Goal: Information Seeking & Learning: Learn about a topic

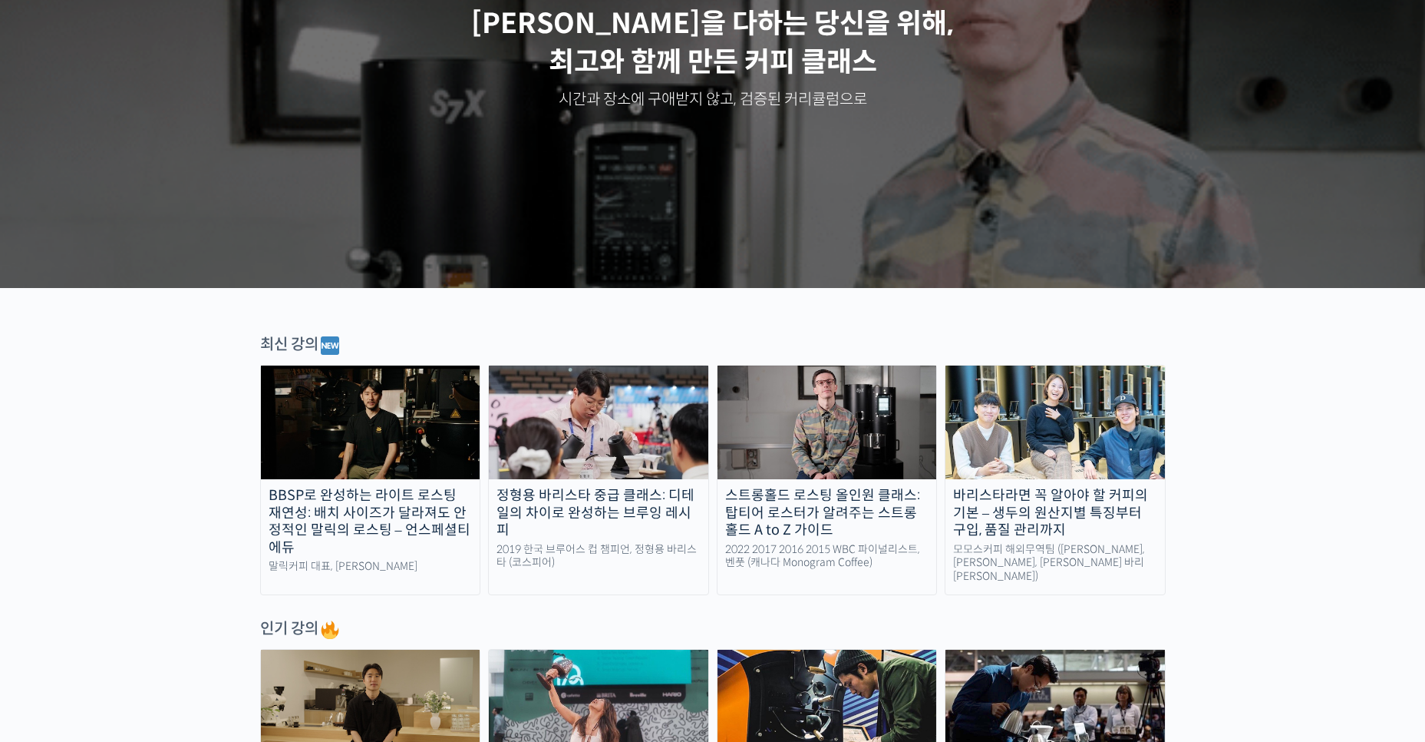
scroll to position [384, 0]
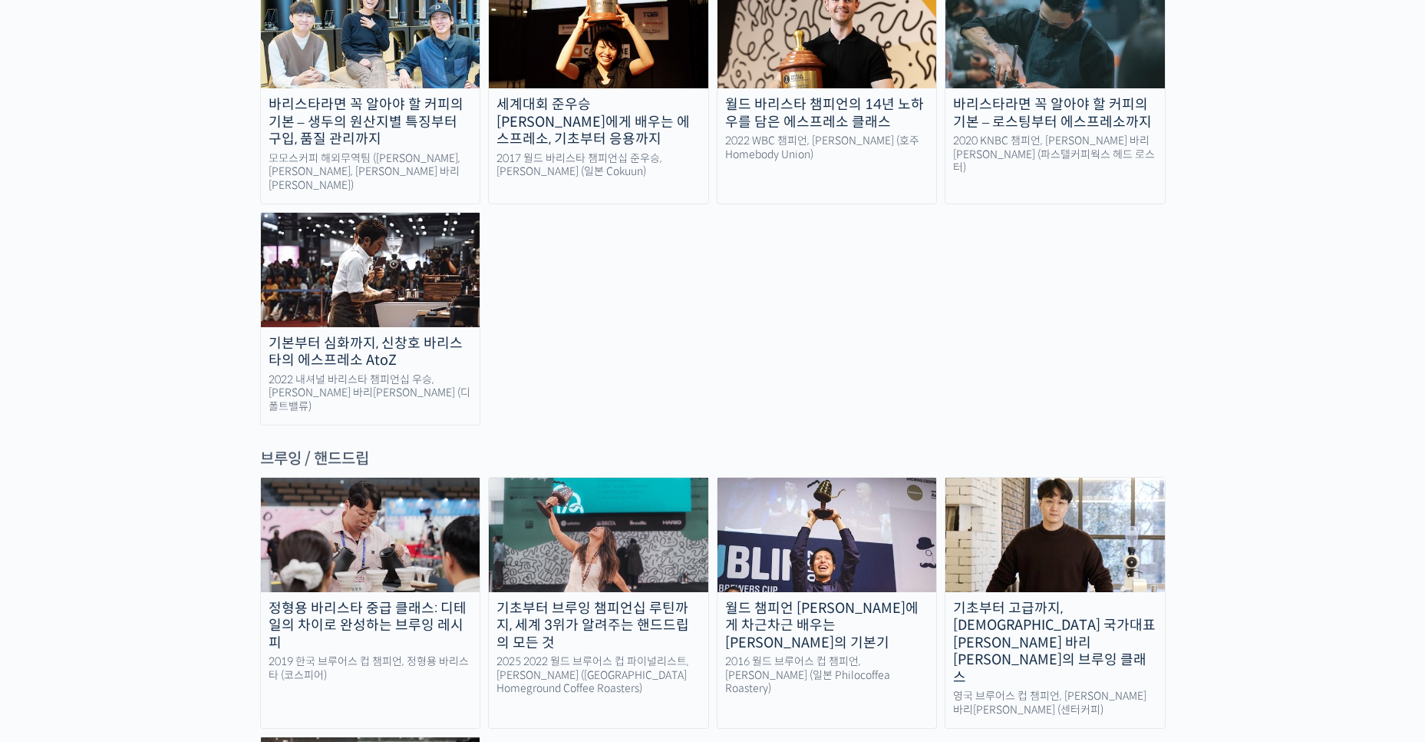
scroll to position [2303, 0]
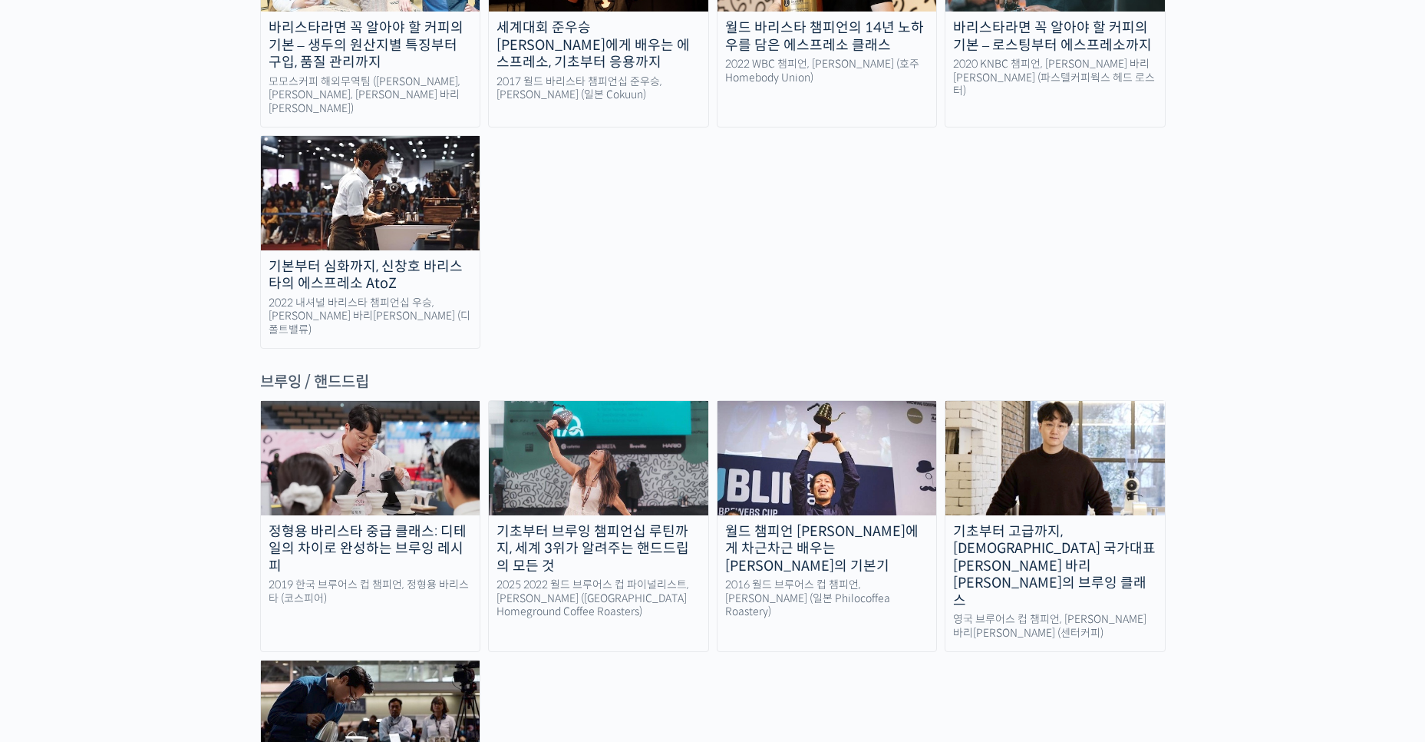
click at [810, 401] on img at bounding box center [828, 458] width 220 height 114
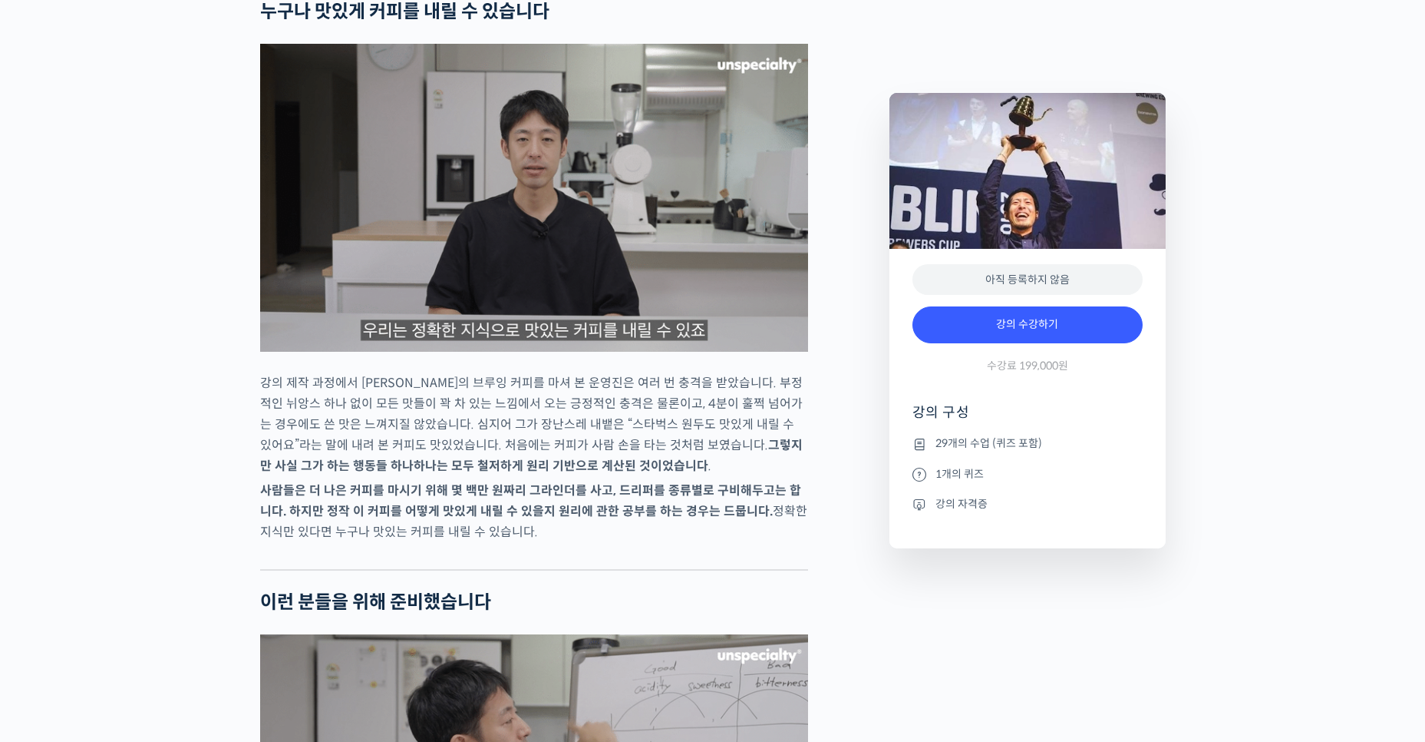
scroll to position [3071, 0]
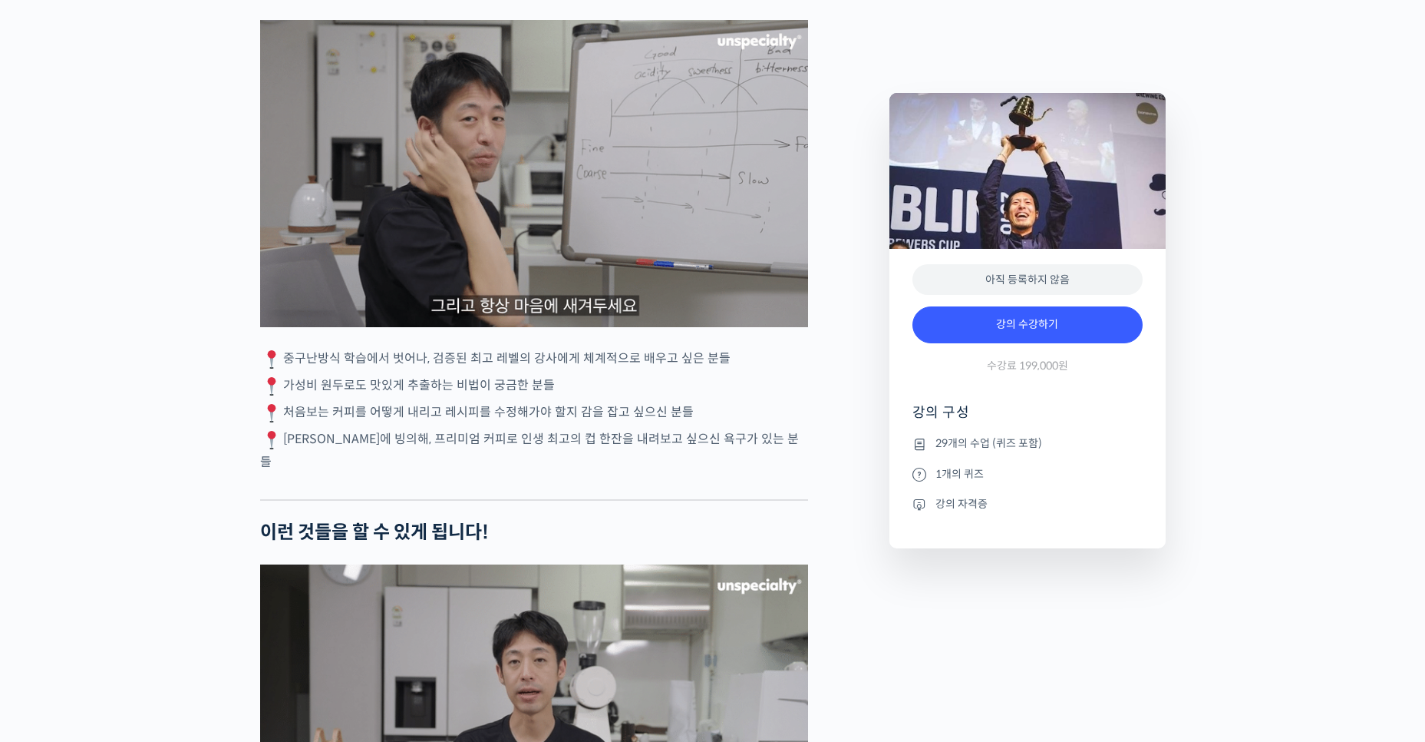
click at [741, 211] on img at bounding box center [534, 174] width 548 height 308
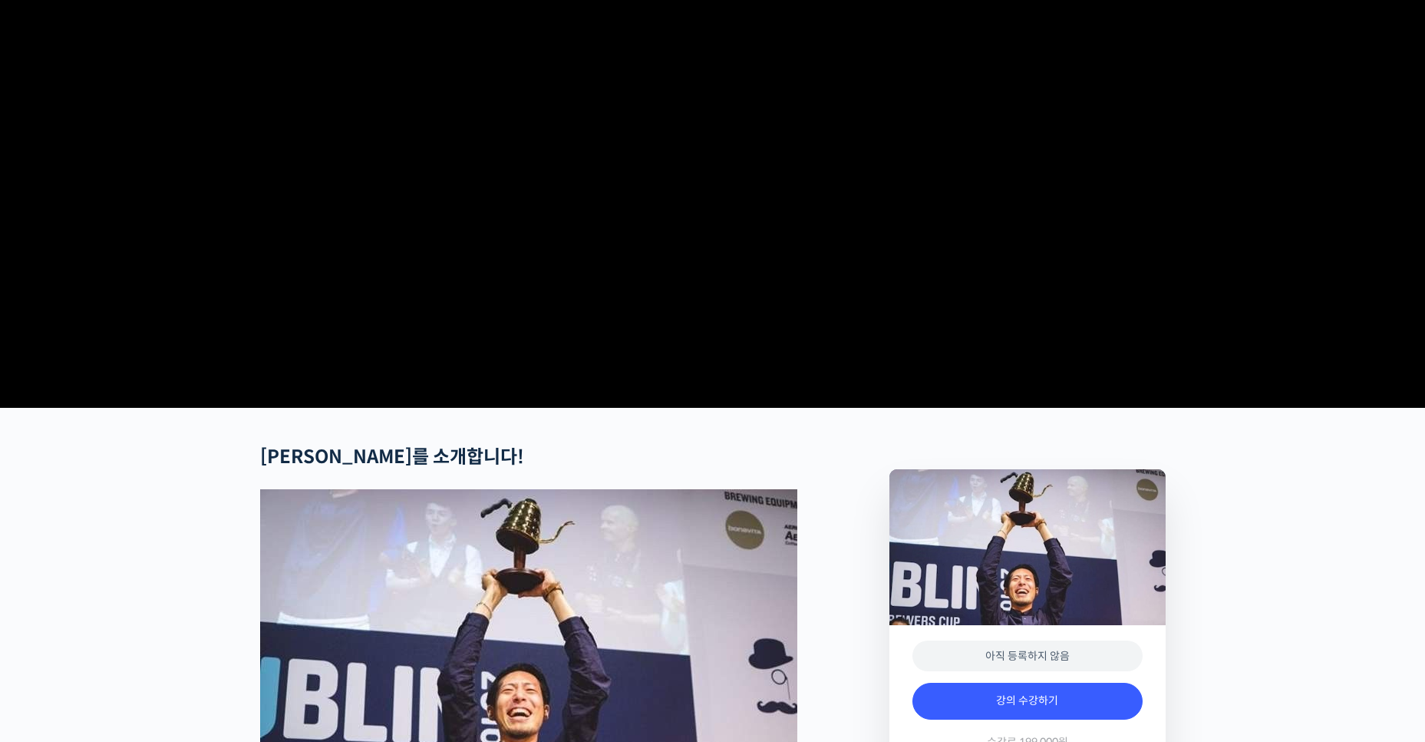
scroll to position [0, 0]
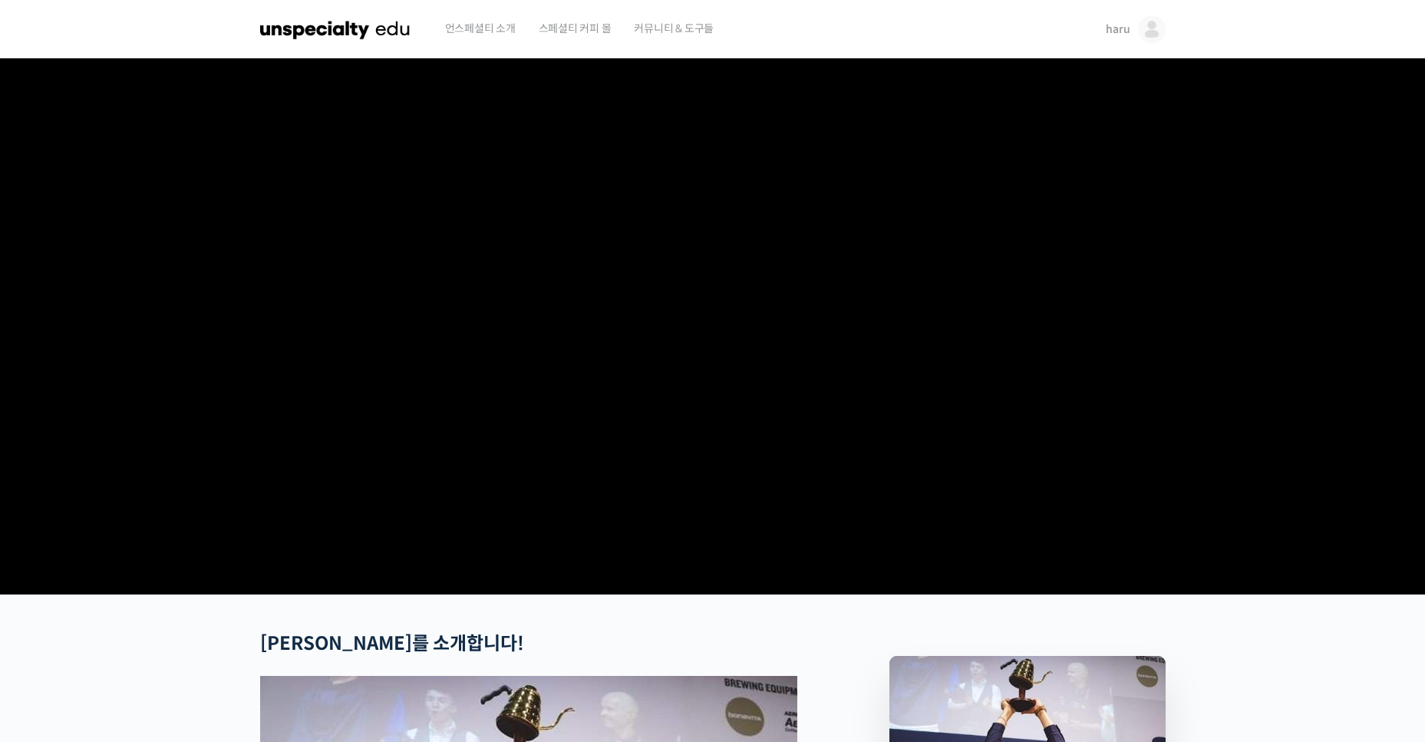
click at [1113, 30] on span "haru" at bounding box center [1118, 29] width 24 height 14
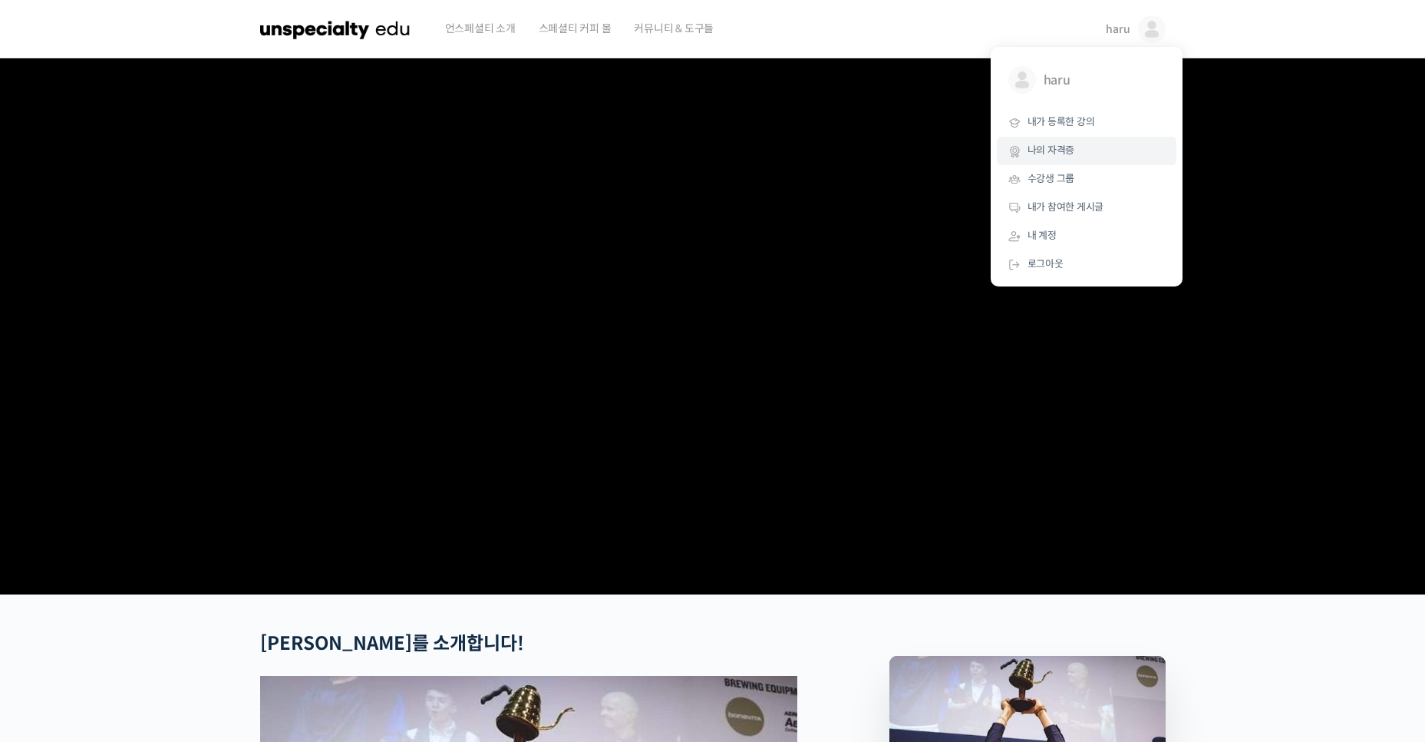
click at [1078, 156] on link "나의 자격증" at bounding box center [1087, 151] width 180 height 28
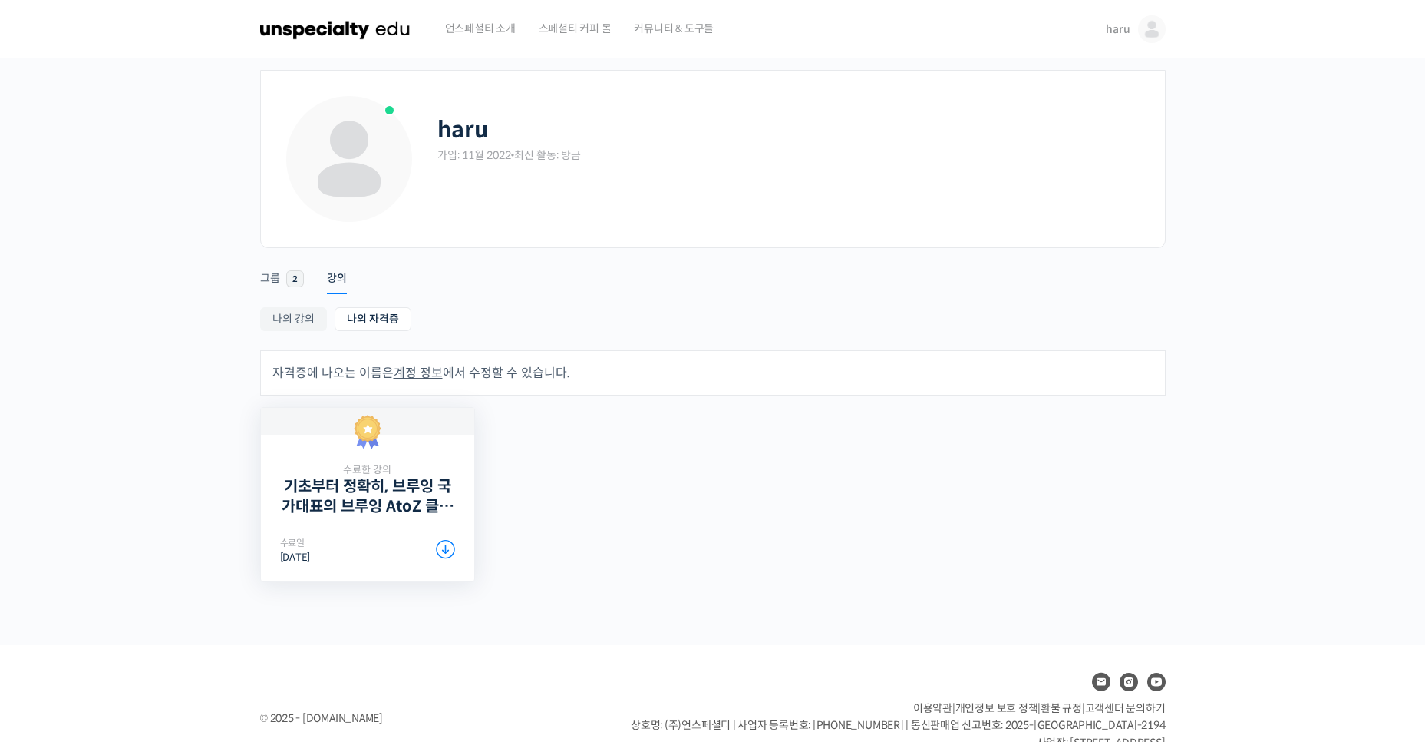
click at [447, 549] on icon at bounding box center [445, 549] width 19 height 19
click at [471, 279] on ul "Account Notifications 1 그룹 2 강의" at bounding box center [713, 271] width 906 height 38
drag, startPoint x: 468, startPoint y: 263, endPoint x: 474, endPoint y: 256, distance: 9.2
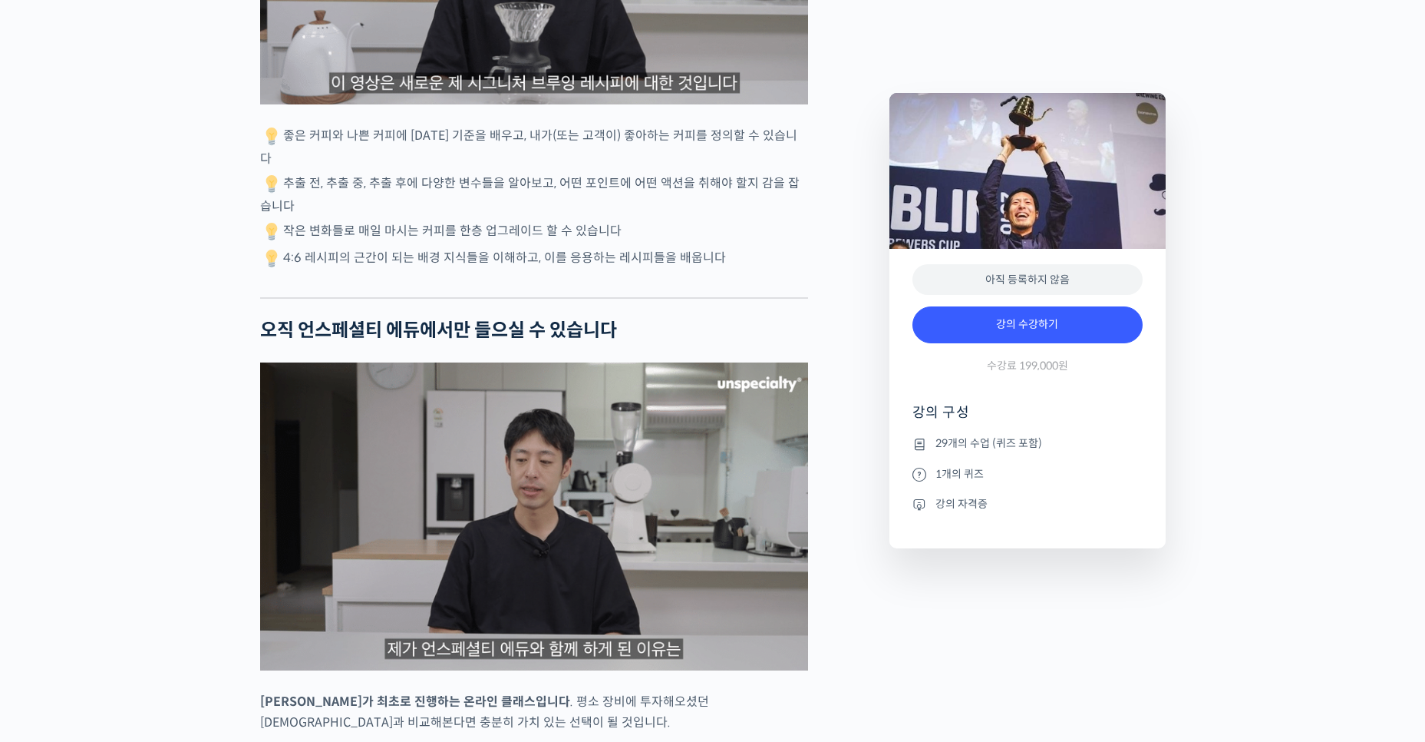
scroll to position [4222, 0]
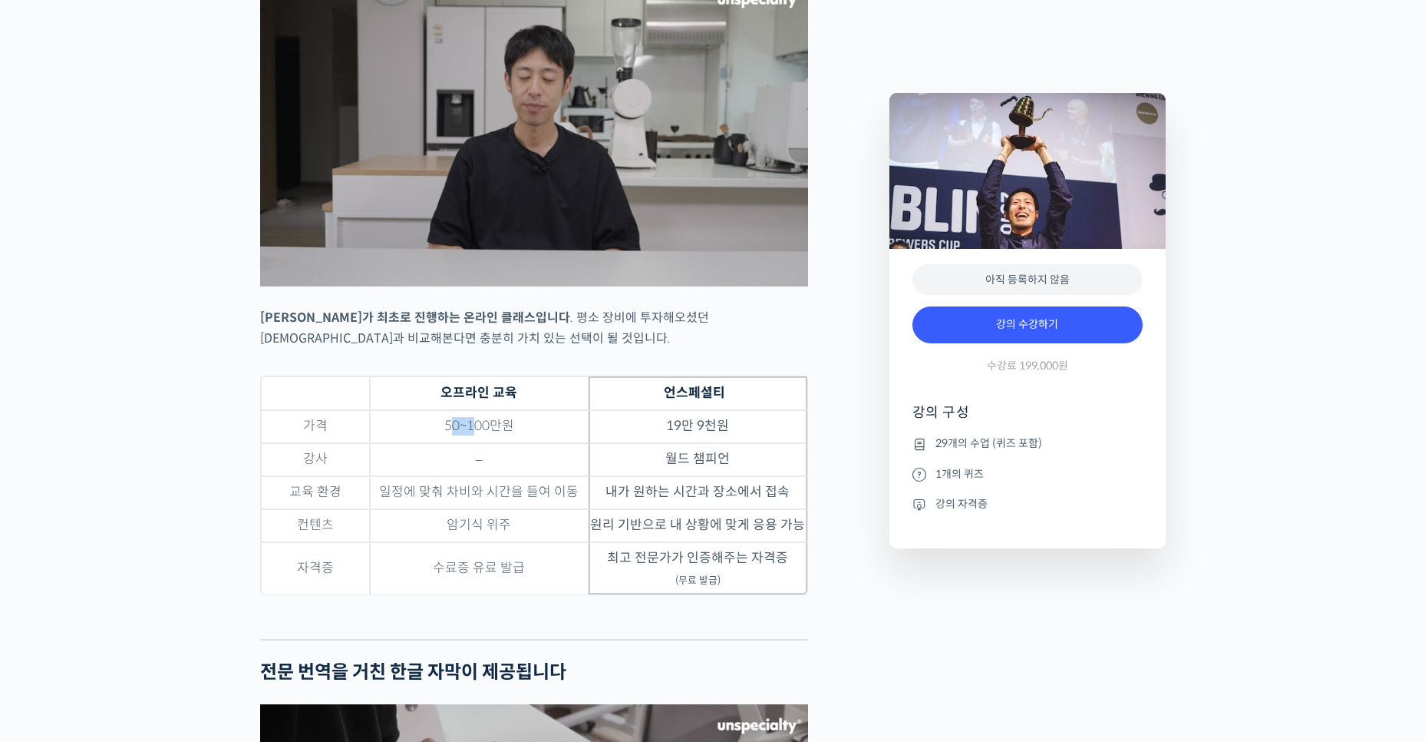
drag, startPoint x: 454, startPoint y: 404, endPoint x: 500, endPoint y: 410, distance: 46.5
click at [483, 410] on td "50~100만원" at bounding box center [479, 426] width 219 height 33
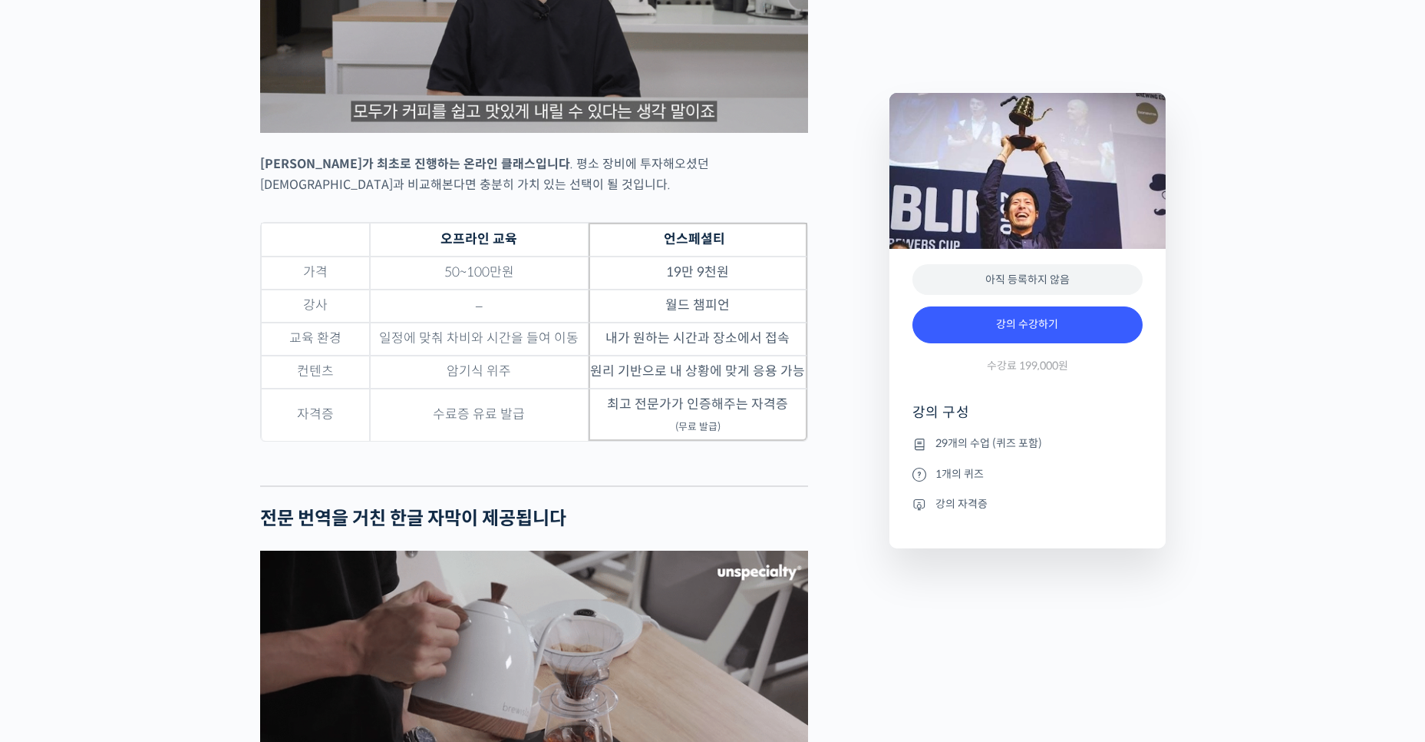
click at [474, 422] on figure "오프라인 교육 언스페셜티 가격 50~100만원 19만 9천원 강사 – 월드 챔피언 교육 환경 일정에 맞춰 차비와 시간을 들여 이동 내가 원하는…" at bounding box center [534, 342] width 548 height 240
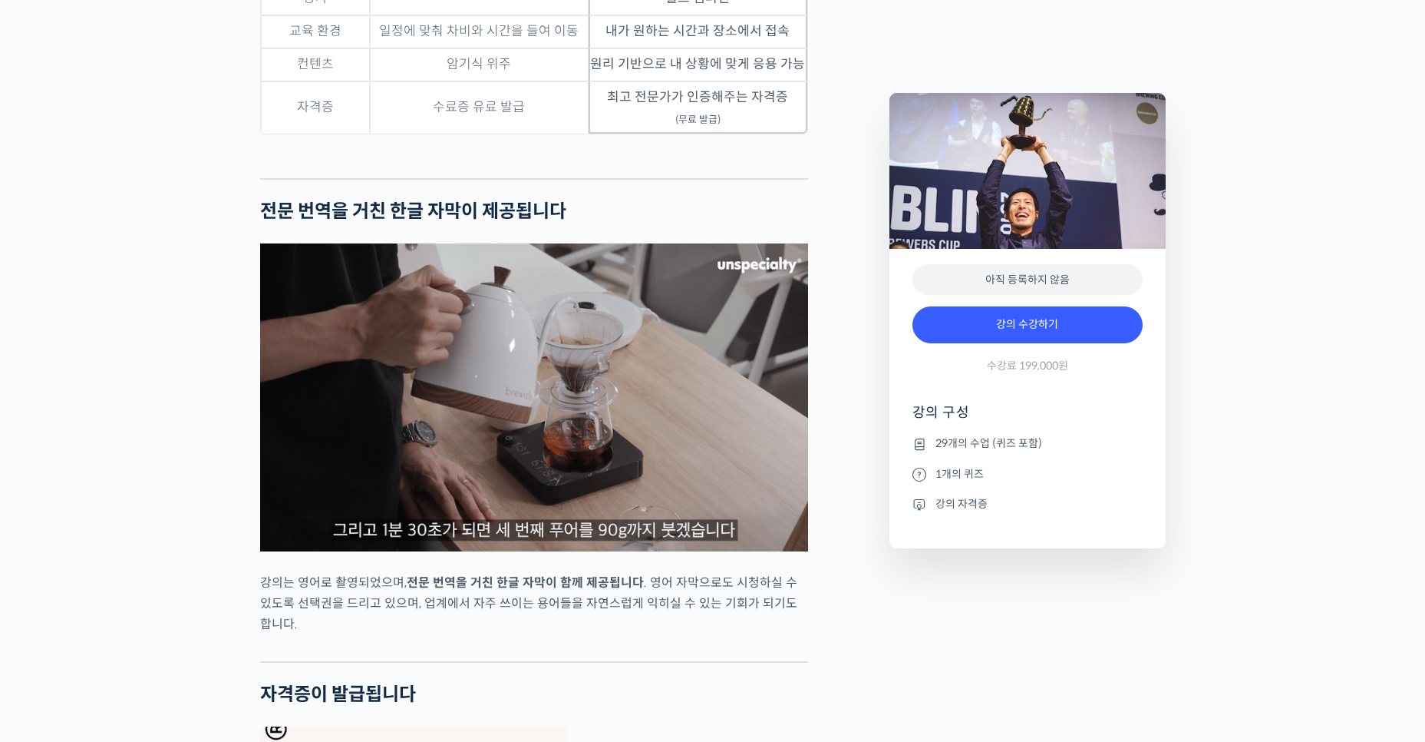
scroll to position [4759, 0]
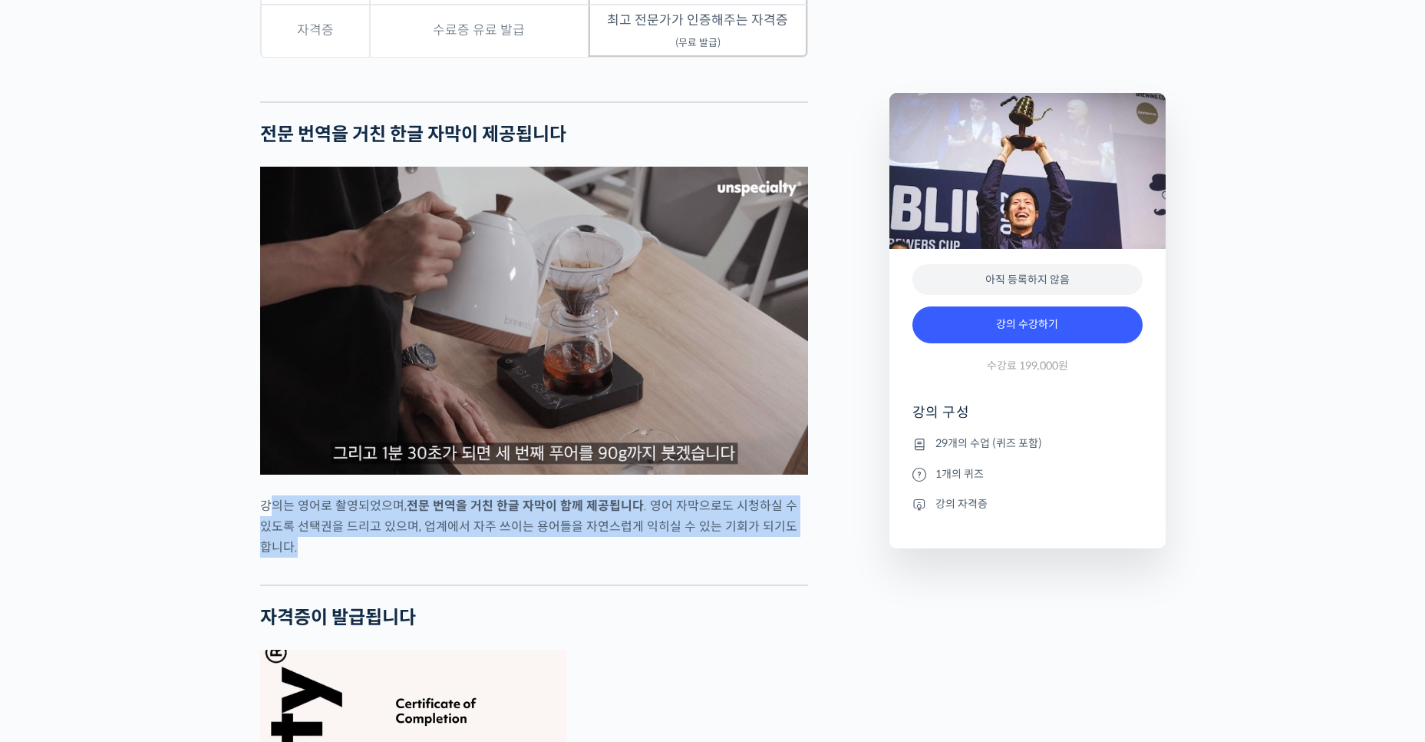
drag, startPoint x: 775, startPoint y: 517, endPoint x: 263, endPoint y: 480, distance: 513.4
click at [263, 495] on p "강의는 영어로 촬영되었으며, 전문 번역을 거친 한글 자막이 함께 제공됩니다 . 영어 자막으로도 시청하실 수 있도록 선택권을 드리고 있으며, 업…" at bounding box center [534, 526] width 548 height 62
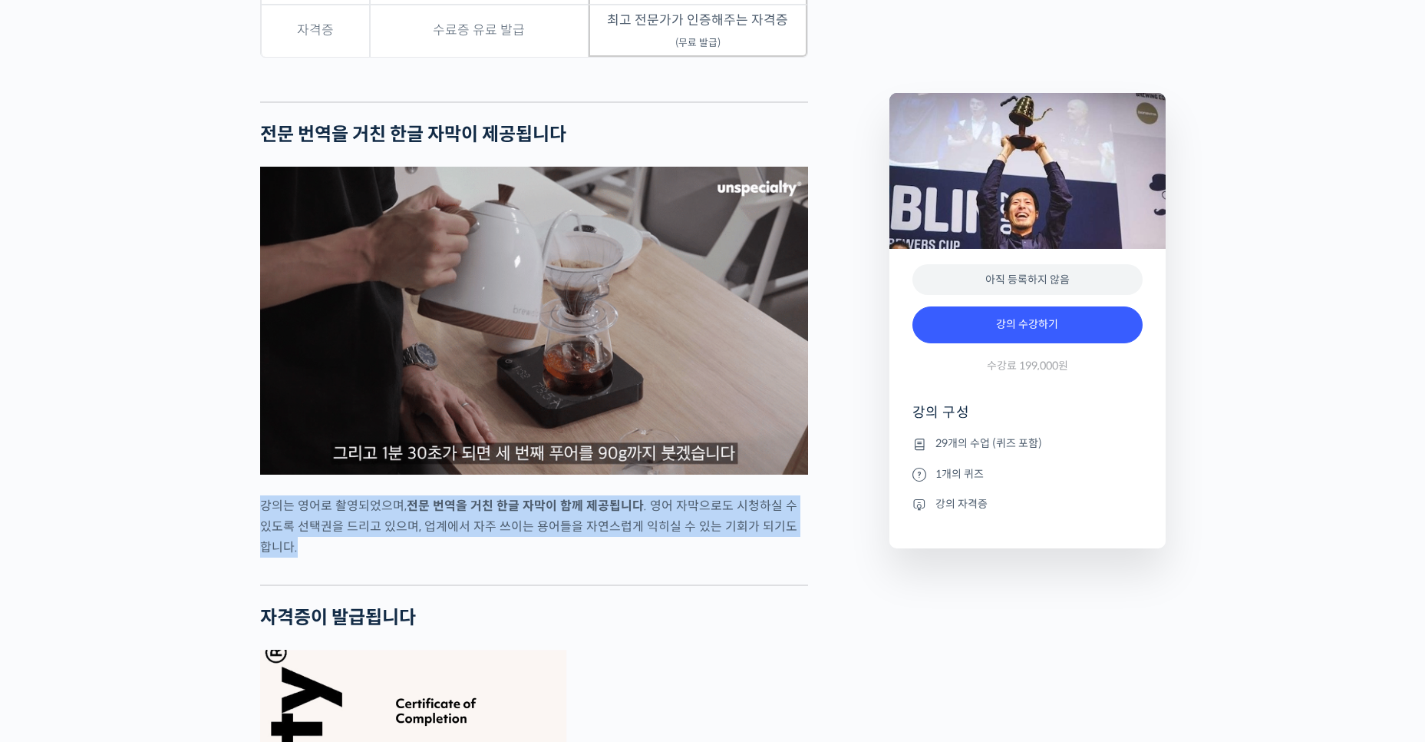
drag, startPoint x: 263, startPoint y: 480, endPoint x: 161, endPoint y: 498, distance: 103.7
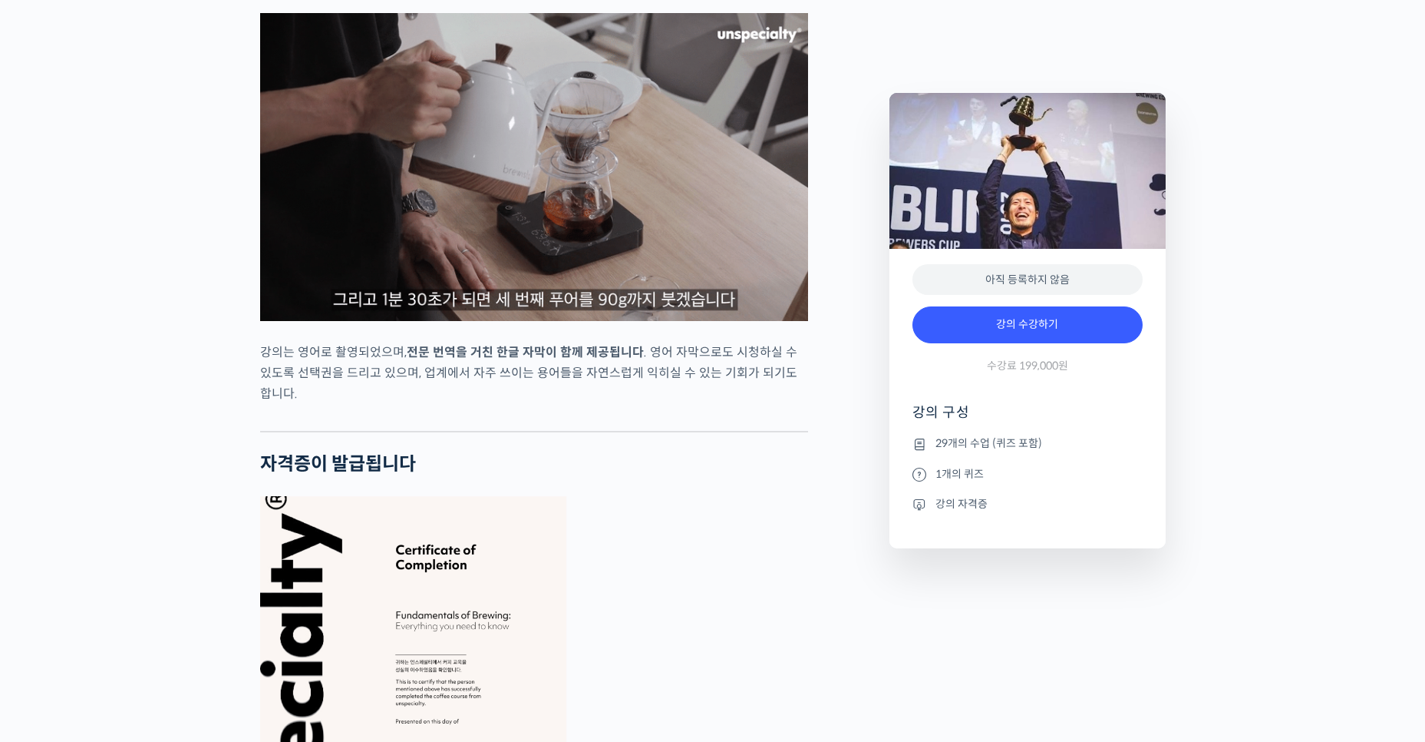
scroll to position [5220, 0]
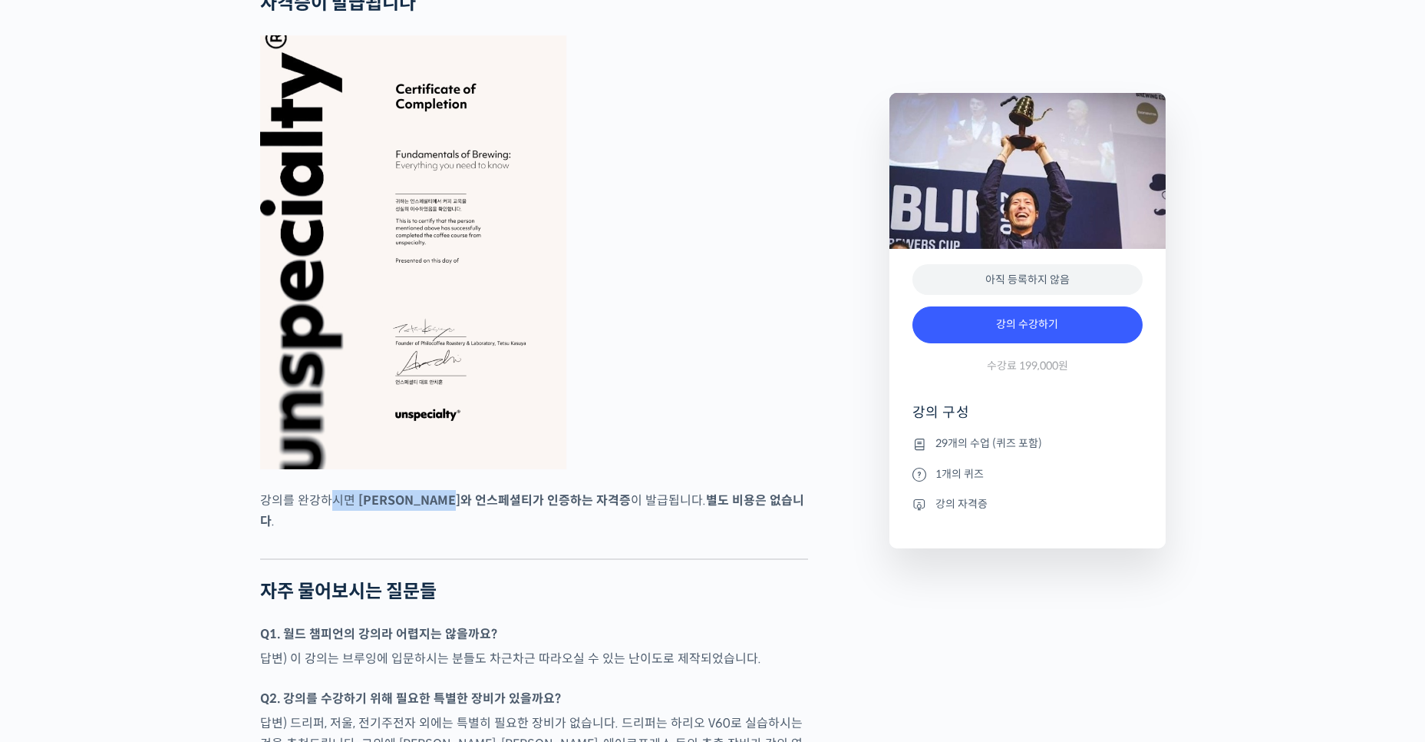
drag, startPoint x: 476, startPoint y: 484, endPoint x: 624, endPoint y: 489, distance: 148.2
click at [577, 490] on p "강의를 완강하시면 테츠 카스야와 언스페셜티가 인증하는 자격증 이 발급됩니다. 별도 비용은 없습니다 ." at bounding box center [534, 510] width 548 height 41
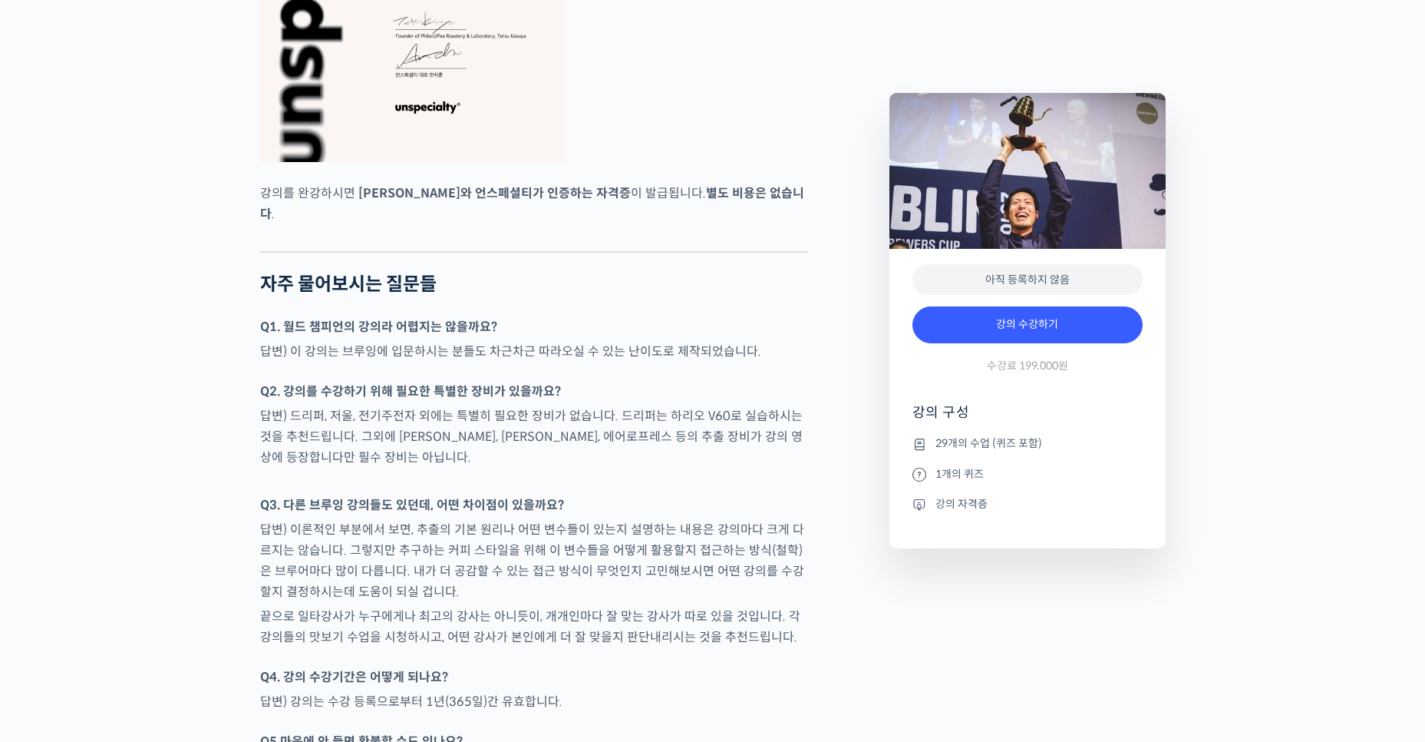
click at [312, 519] on p "답변) 이론적인 부분에서 보면, 추출의 기본 원리나 어떤 변수들이 있는지 설명하는 내용은 강의마다 크게 다르지는 않습니다. 그렇지만 추구하는 …" at bounding box center [534, 560] width 548 height 83
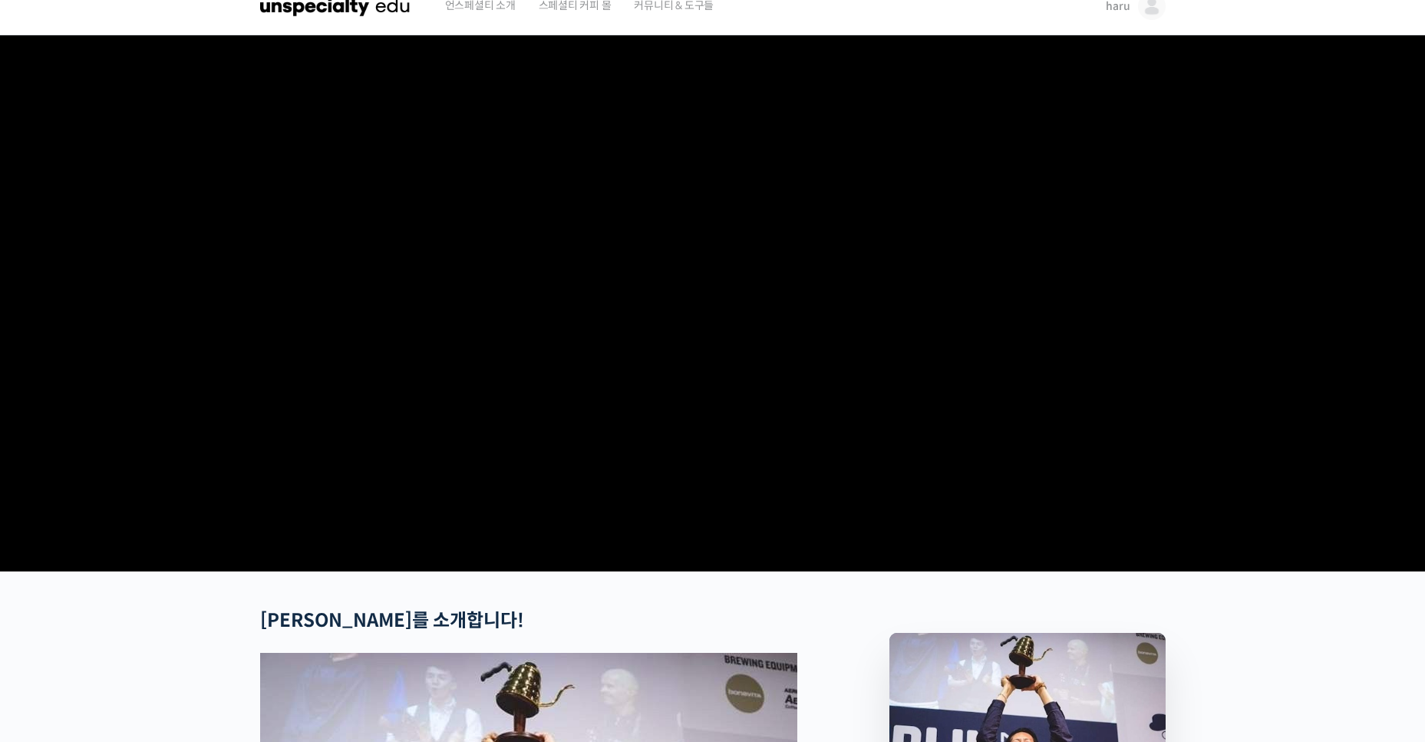
scroll to position [0, 0]
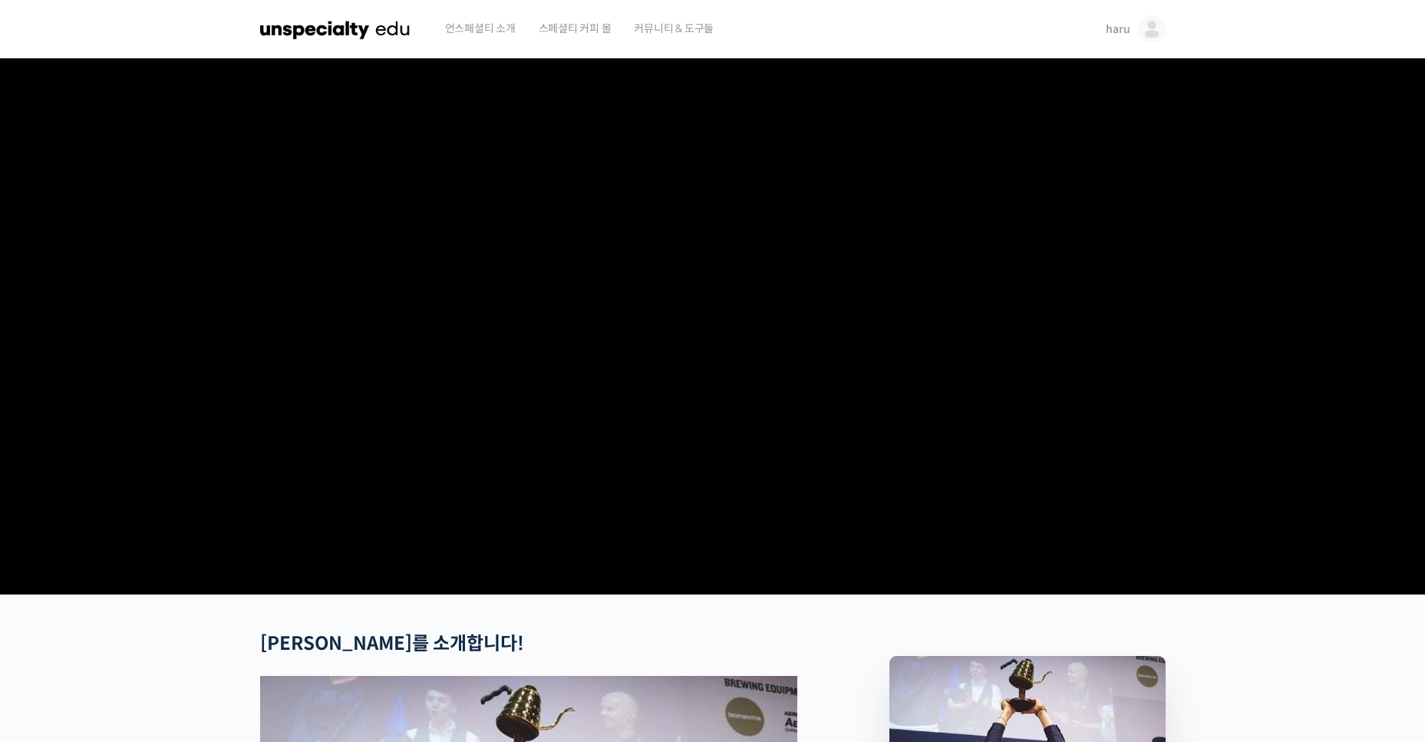
click at [311, 32] on img at bounding box center [335, 29] width 150 height 46
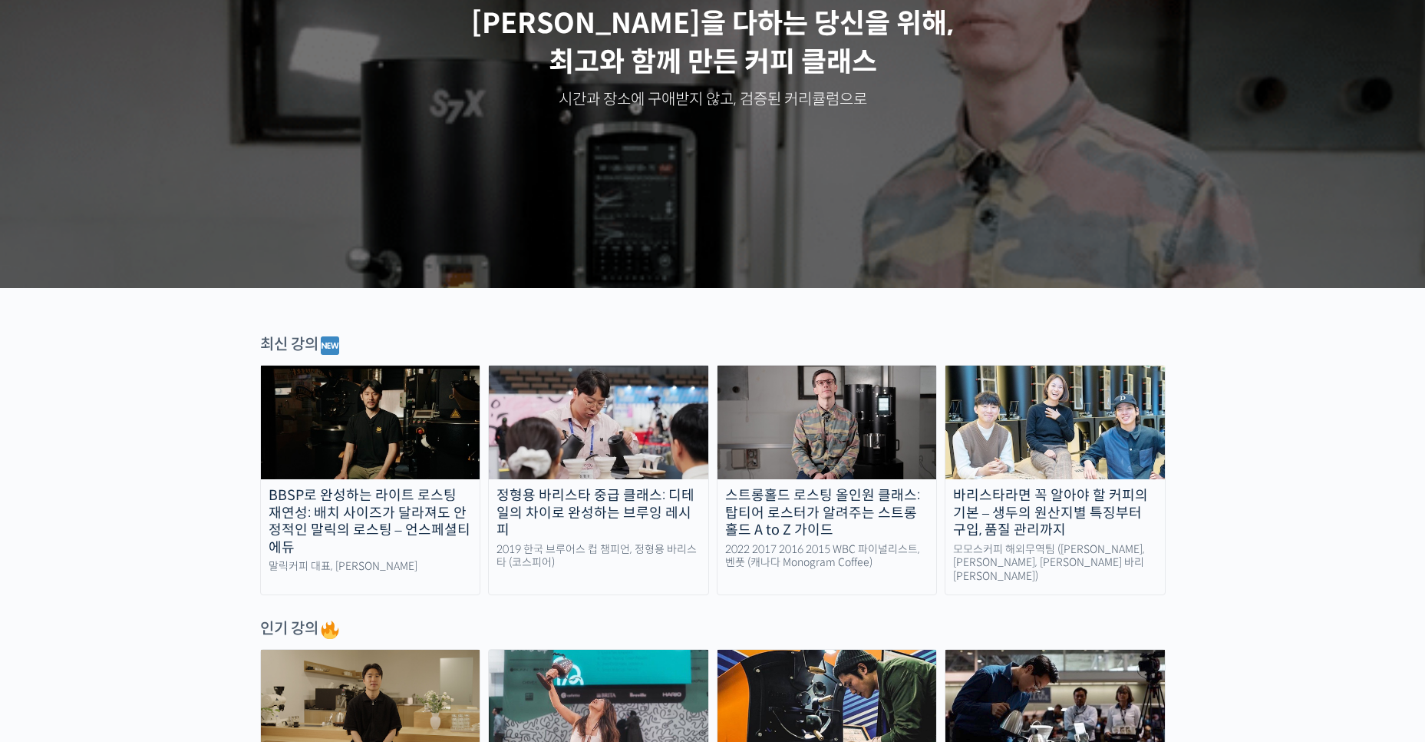
scroll to position [307, 0]
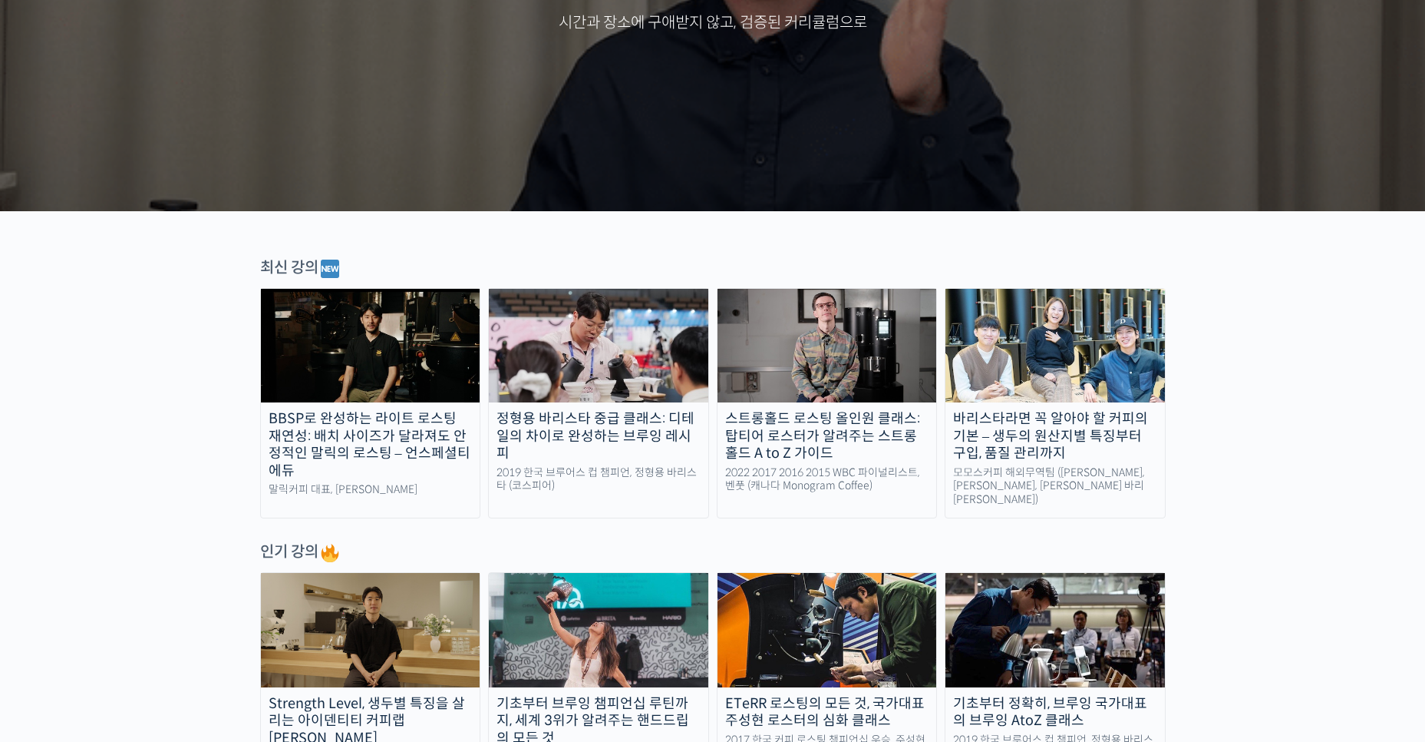
scroll to position [384, 0]
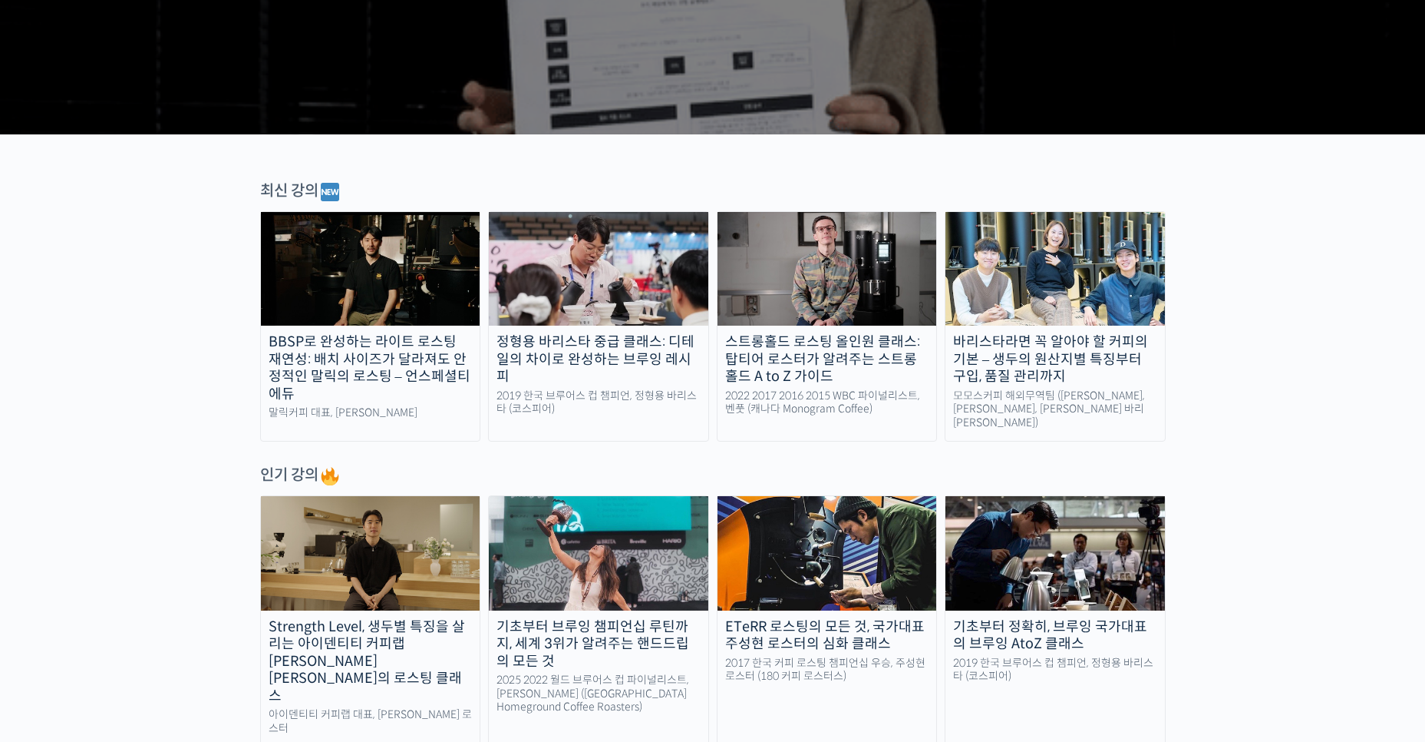
click at [573, 287] on img at bounding box center [599, 269] width 220 height 114
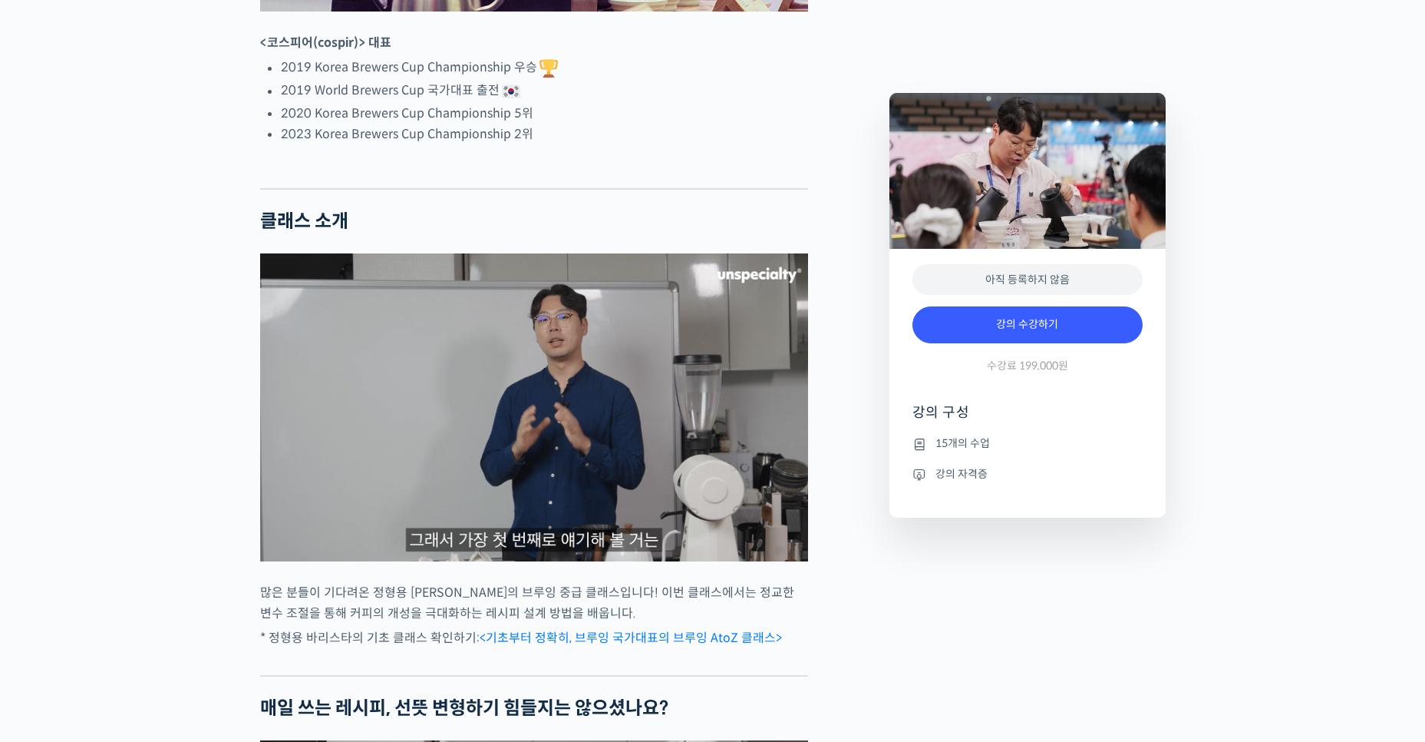
scroll to position [1151, 0]
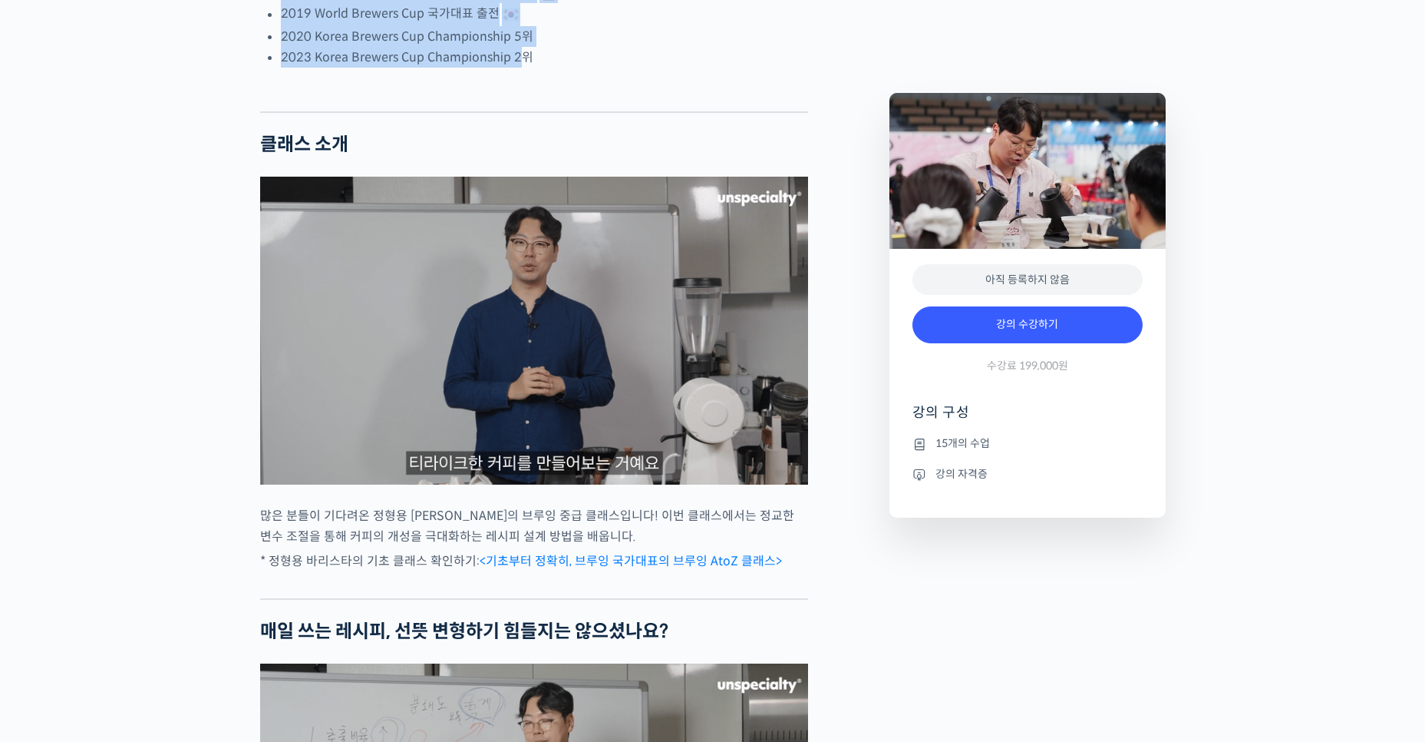
drag, startPoint x: 284, startPoint y: 45, endPoint x: 520, endPoint y: 111, distance: 245.5
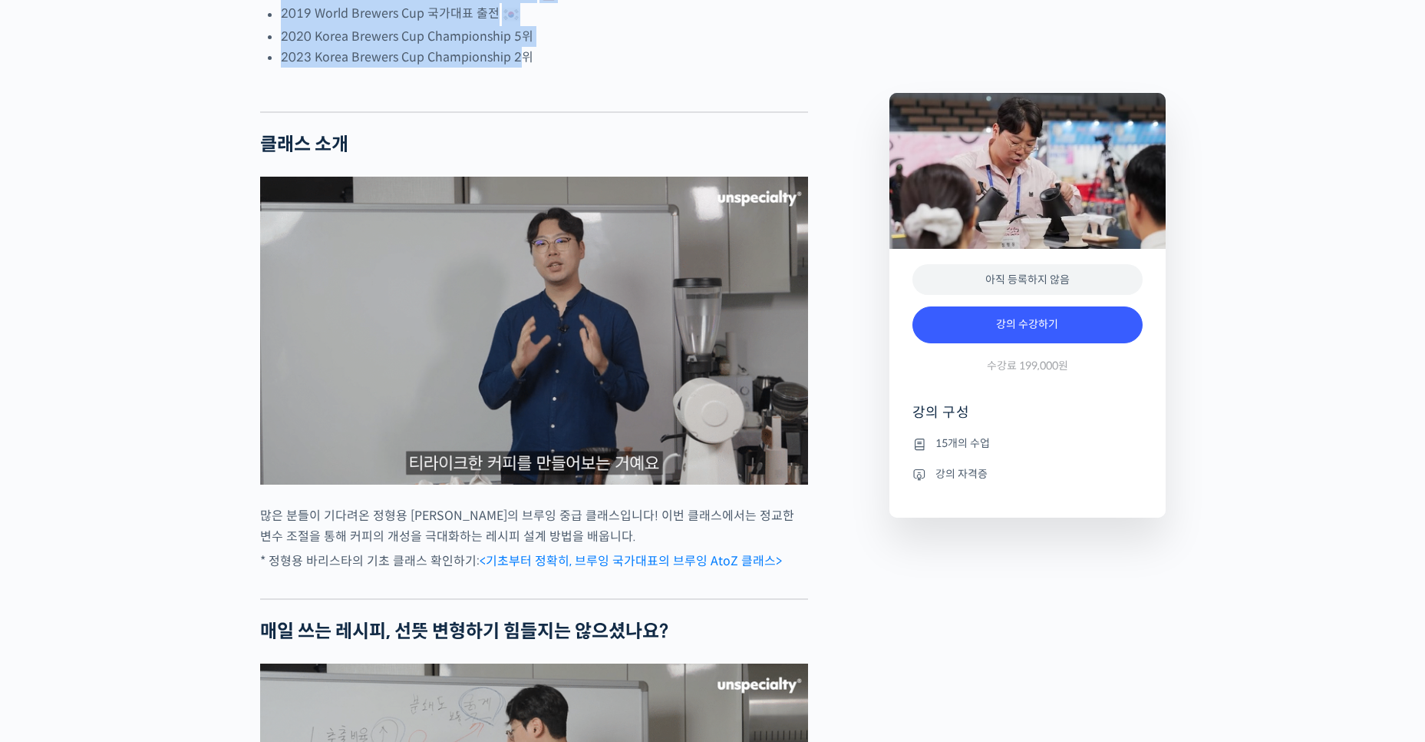
click at [520, 68] on ul "2019 Korea Brewers Cup Championship 우승 2019 World Brewers Cup 국가대표 출전 2020 Kore…" at bounding box center [544, 24] width 527 height 88
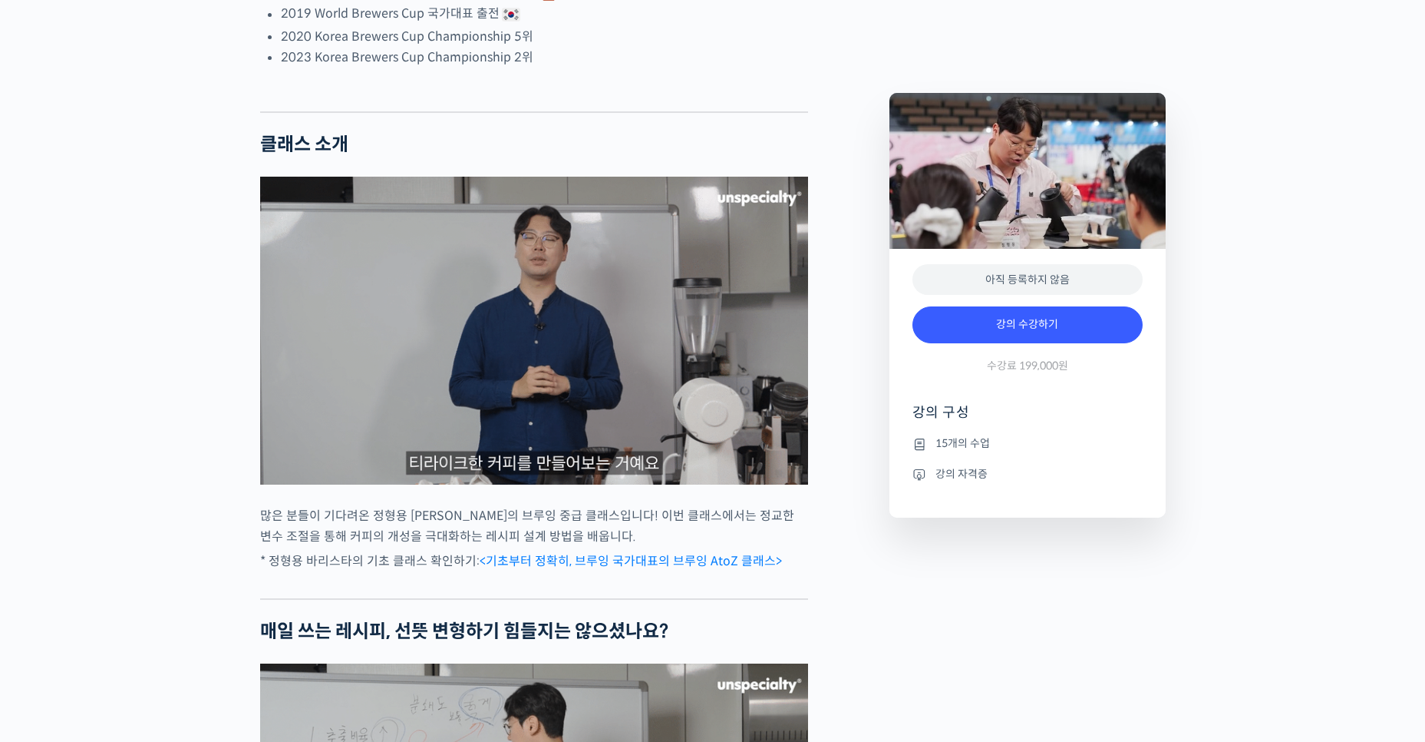
scroll to position [1458, 0]
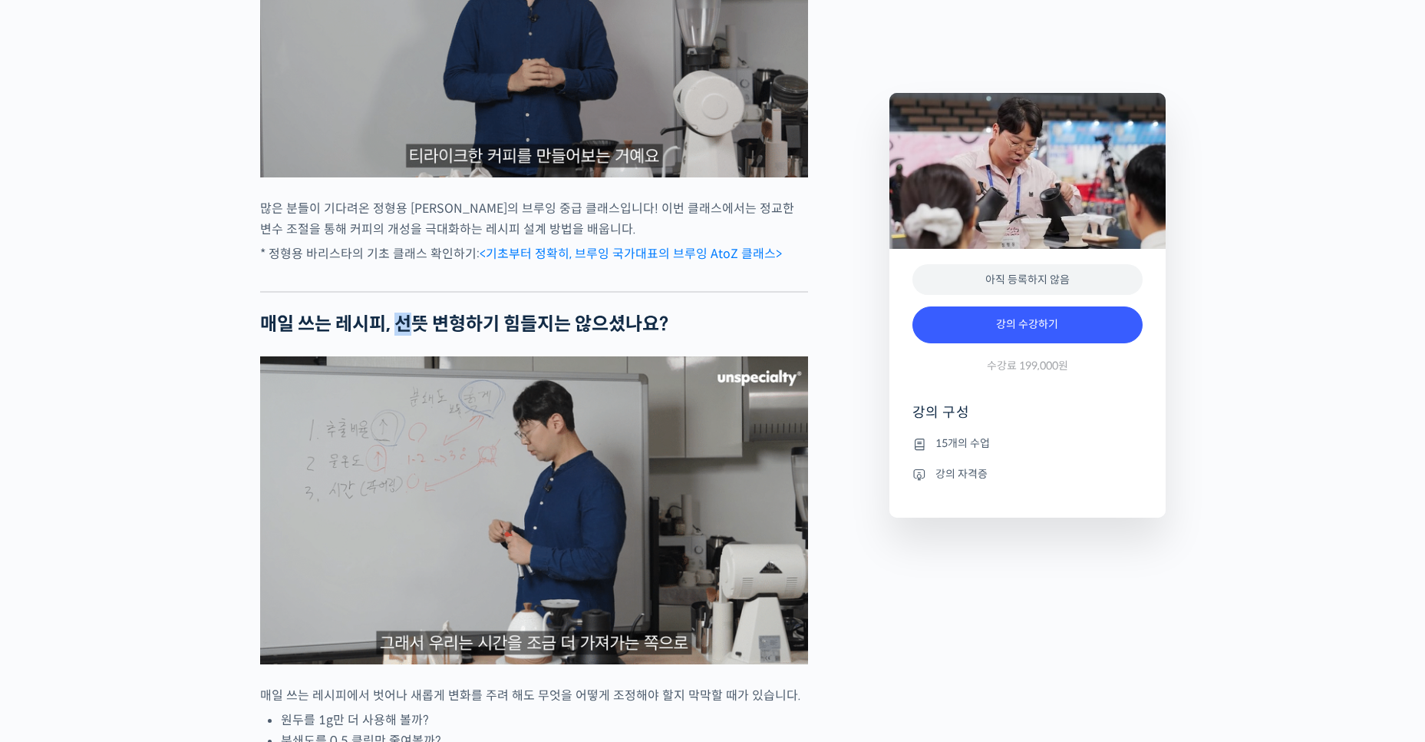
drag, startPoint x: 399, startPoint y: 384, endPoint x: 608, endPoint y: 389, distance: 208.9
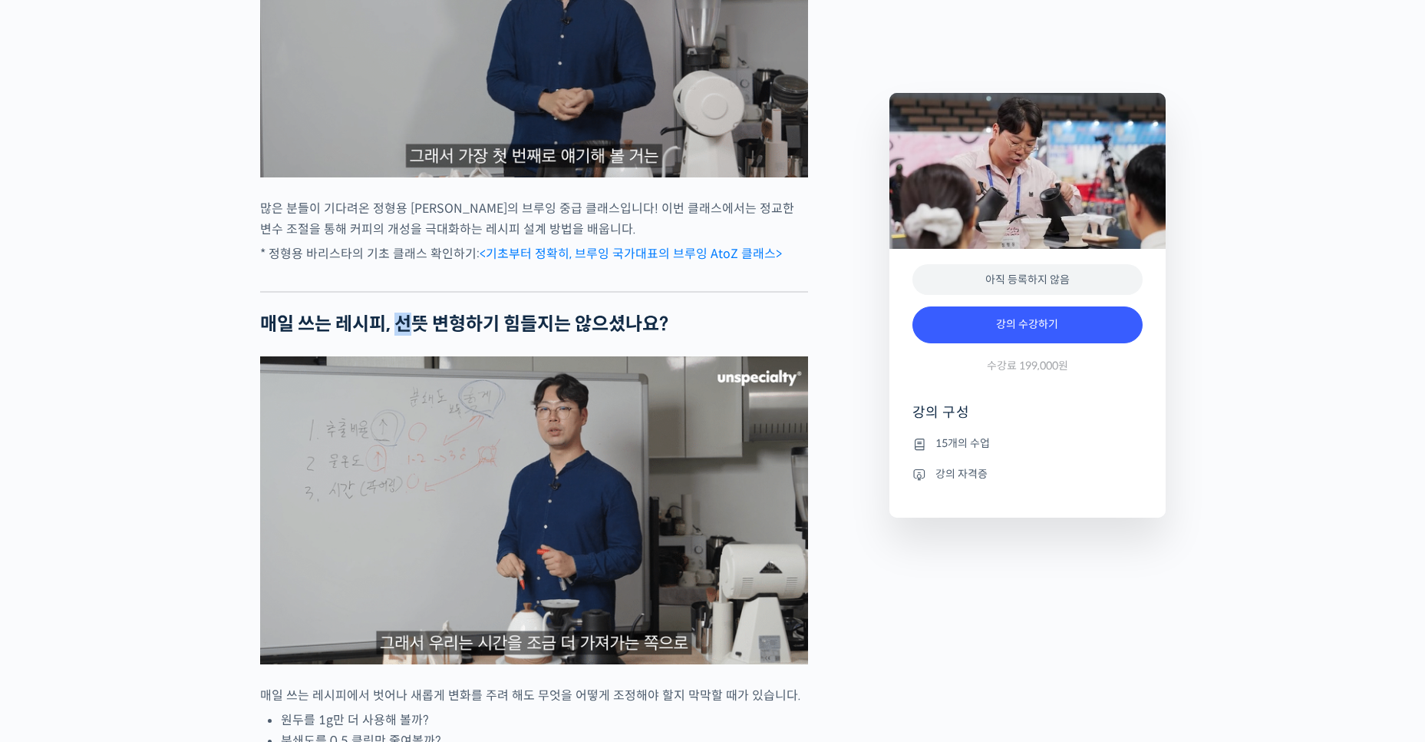
click at [626, 335] on h2 "매일 쓰는 레시피, 선뜻 변형하기 힘들지는 않으셨나요?" at bounding box center [534, 324] width 548 height 22
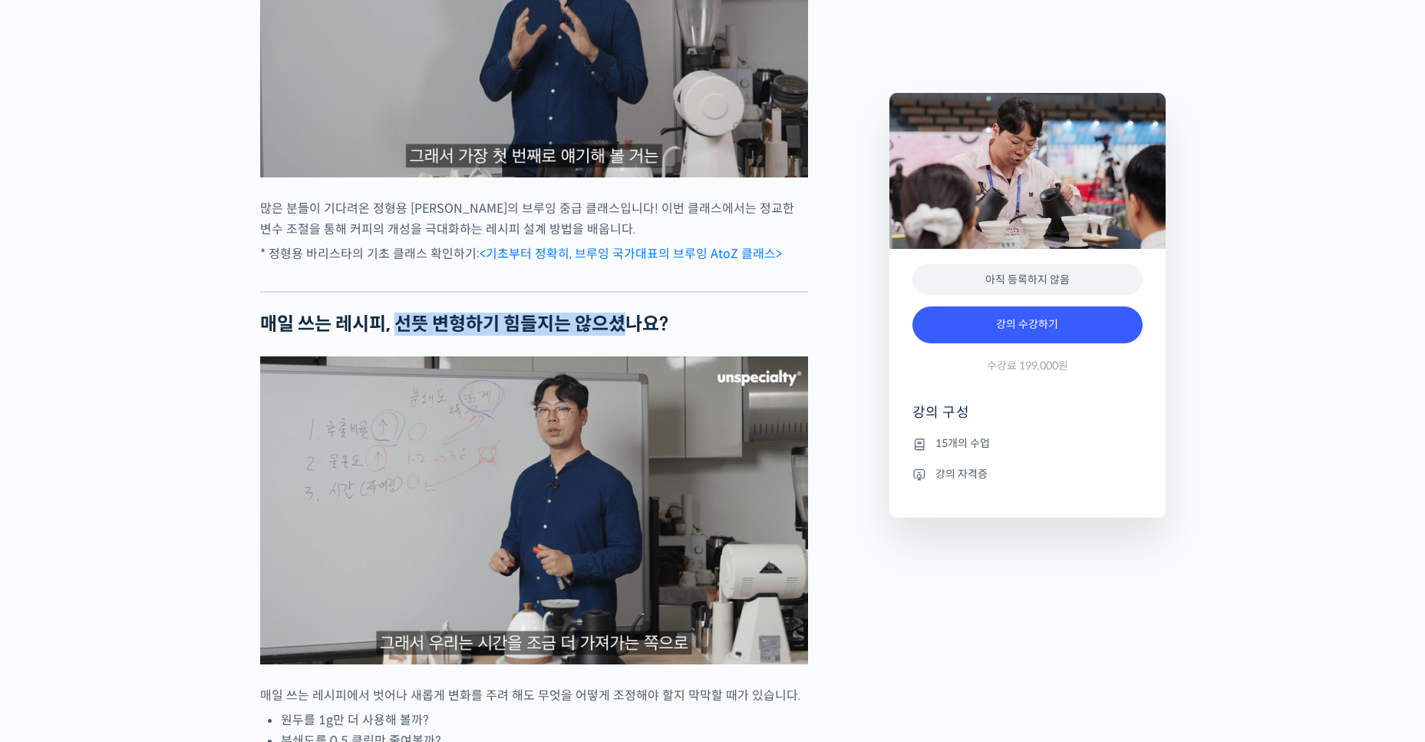
scroll to position [1612, 0]
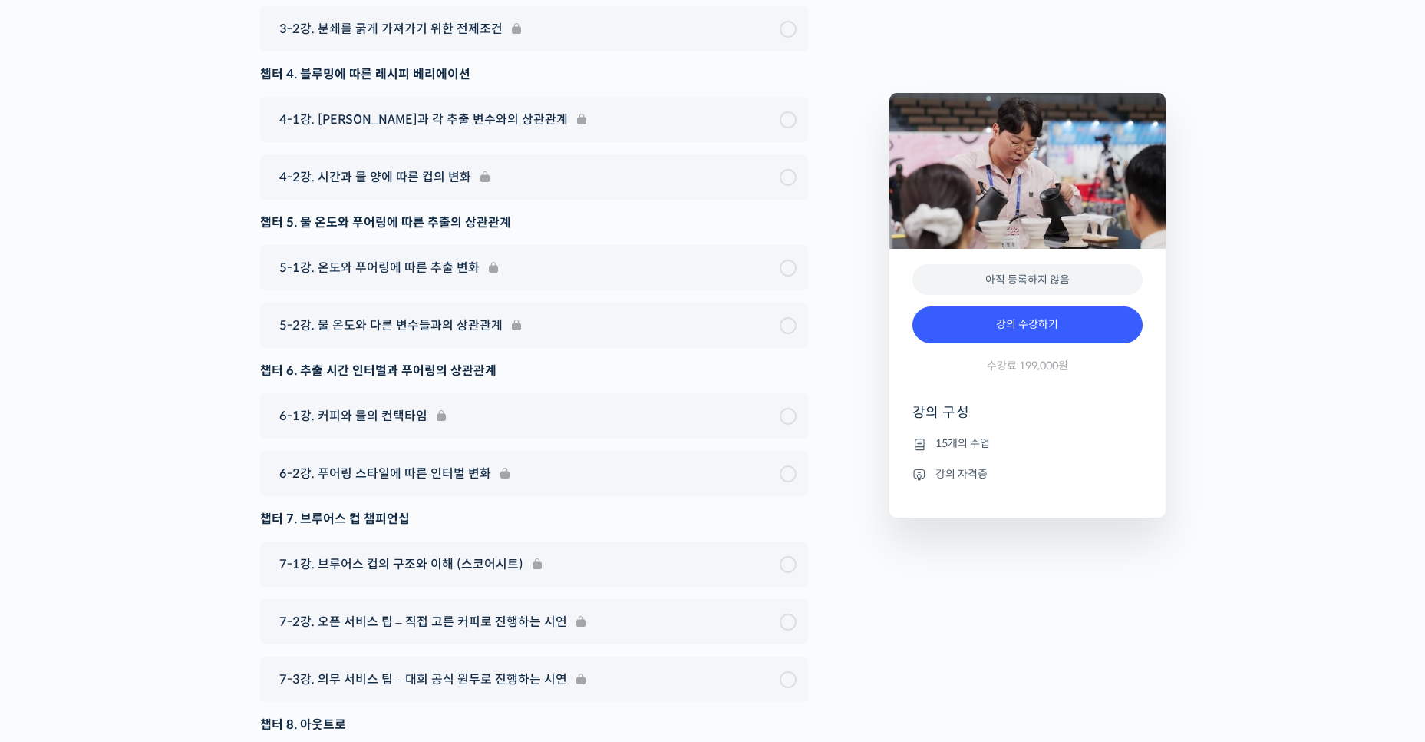
scroll to position [5201, 0]
